Goal: Download file/media

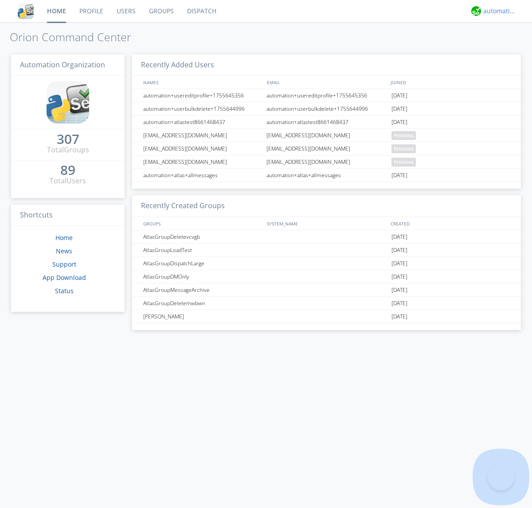
click at [497, 11] on div "automation+atlas" at bounding box center [499, 11] width 33 height 9
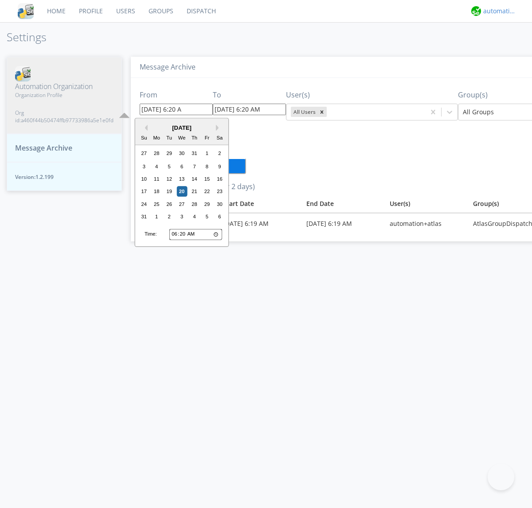
type input "[DATE] 6:20 AM"
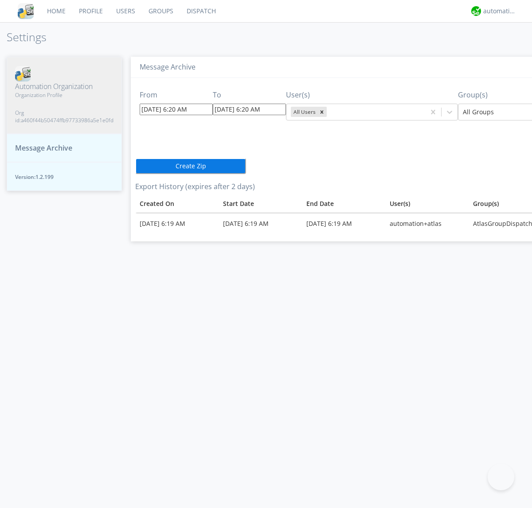
click at [320, 112] on icon "Remove All Users" at bounding box center [321, 111] width 3 height 3
click at [328, 112] on input "text" at bounding box center [329, 112] width 2 height 9
click at [490, 112] on div at bounding box center [527, 112] width 130 height 11
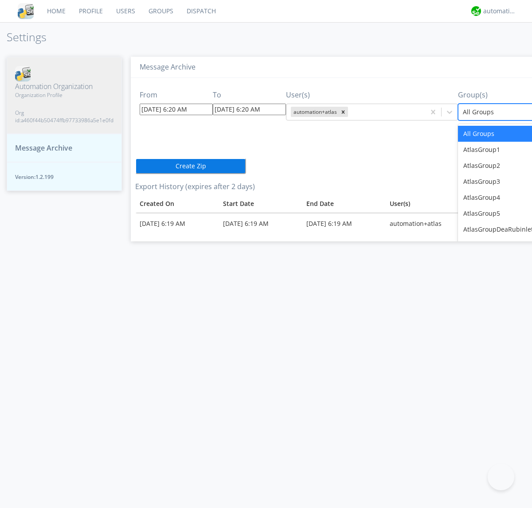
click at [135, 166] on button "Create Zip" at bounding box center [190, 166] width 111 height 16
